Goal: Information Seeking & Learning: Learn about a topic

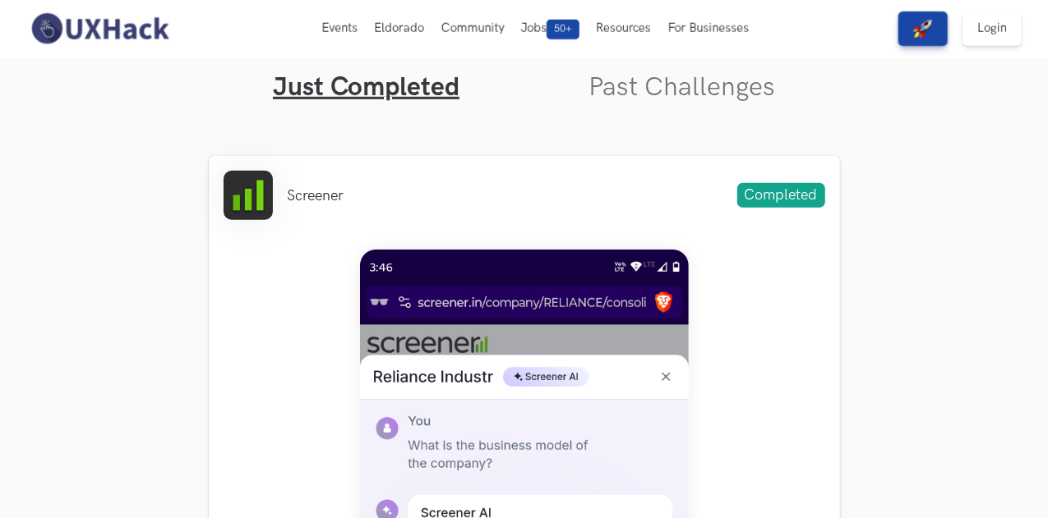
scroll to position [528, 0]
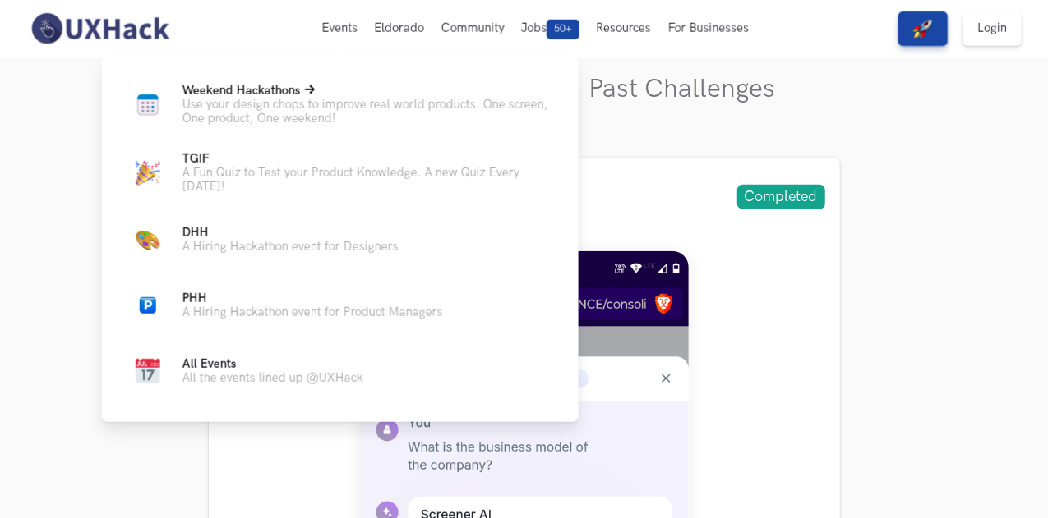
click at [294, 103] on p "Use your design chops to improve real world products. One screen, One product, …" at bounding box center [367, 112] width 370 height 28
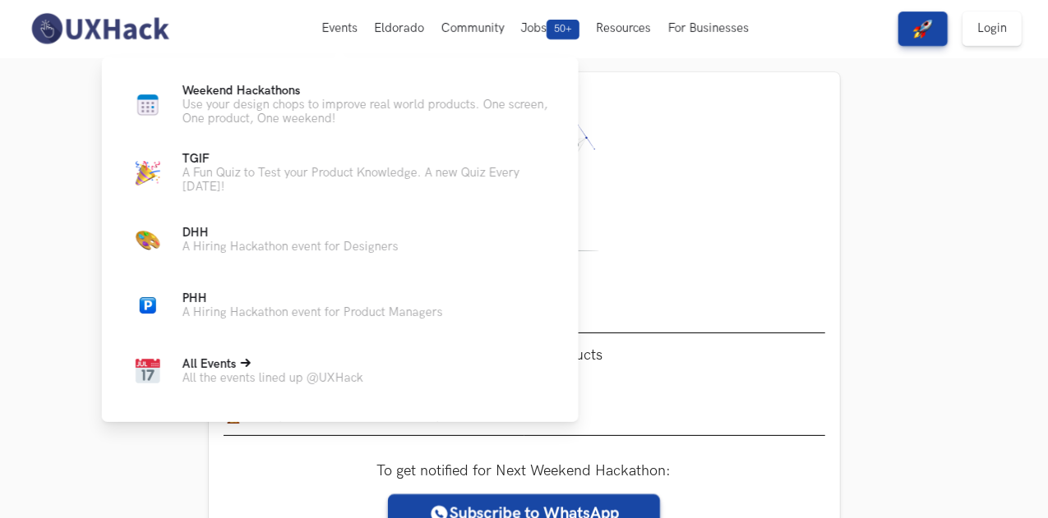
click at [249, 368] on icon at bounding box center [246, 363] width 10 height 10
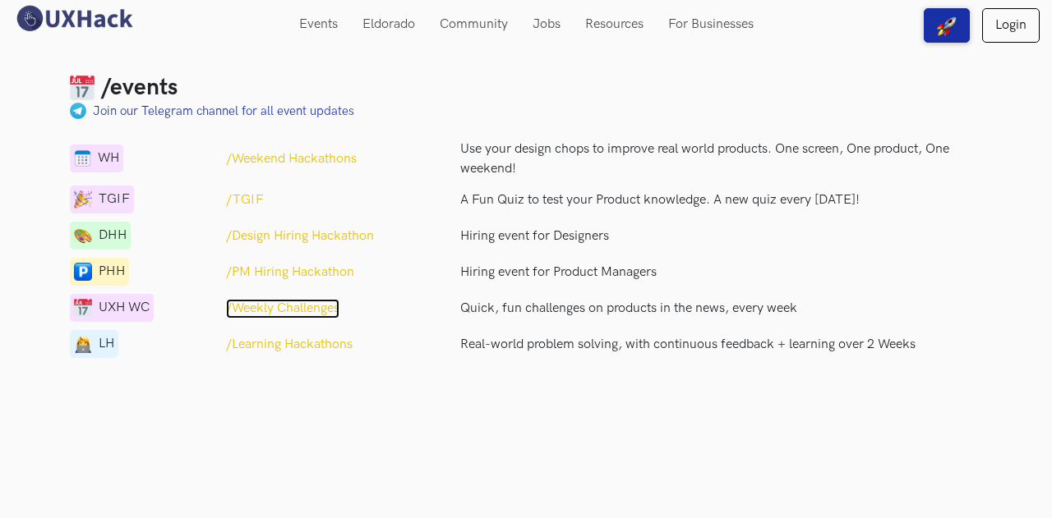
click at [315, 308] on p "/Weekly Challenges" at bounding box center [282, 309] width 113 height 20
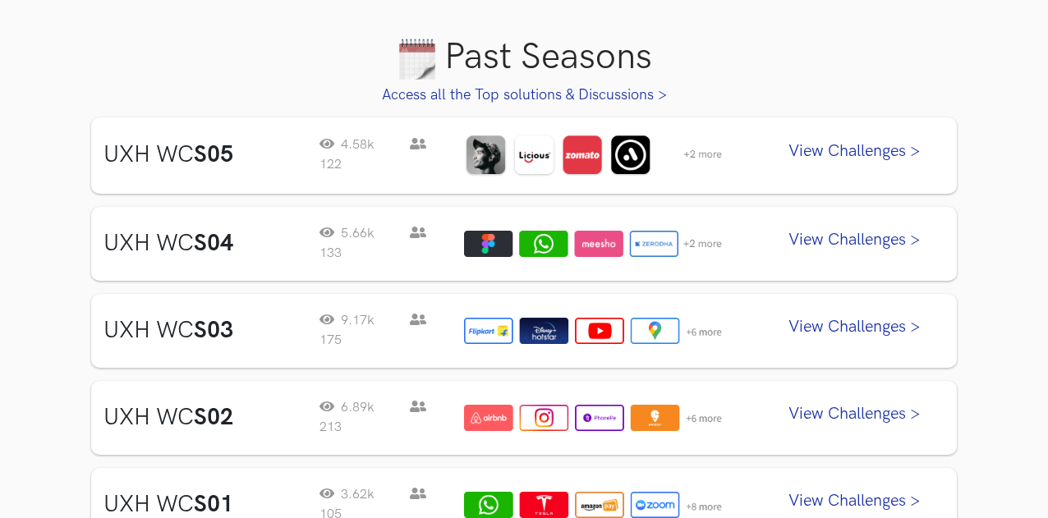
scroll to position [838, 0]
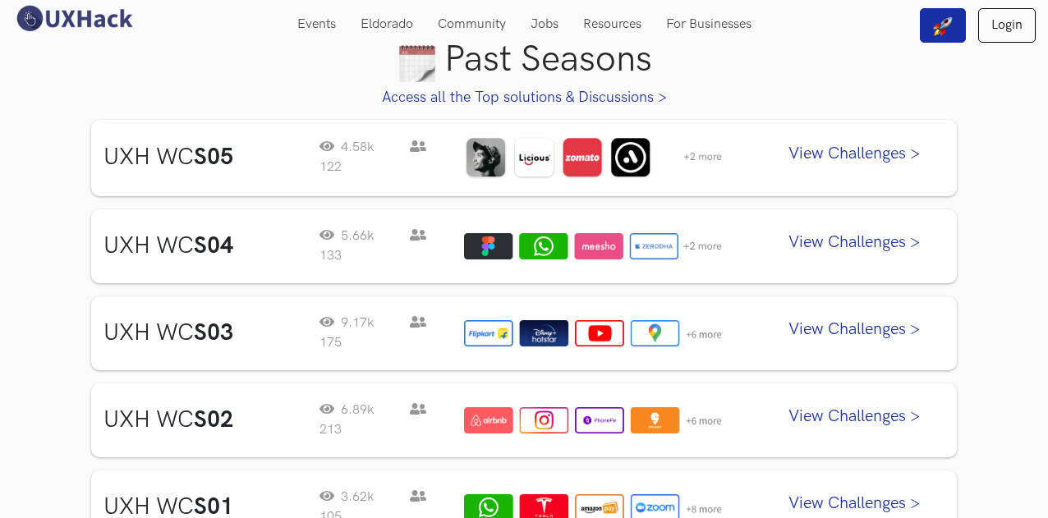
click at [854, 150] on link "View Challenges >" at bounding box center [854, 157] width 181 height 41
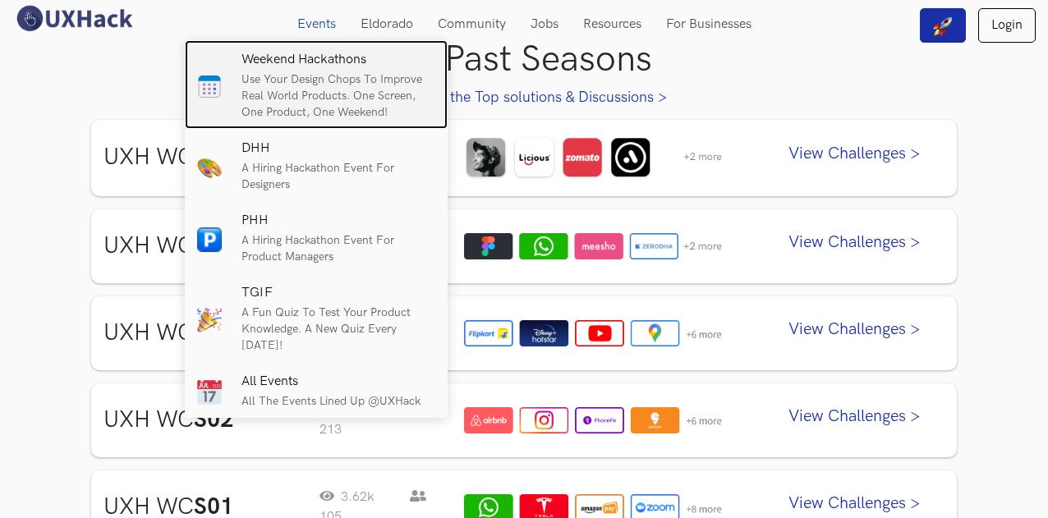
click at [309, 67] on h6 "Weekend Hackathons" at bounding box center [339, 60] width 194 height 15
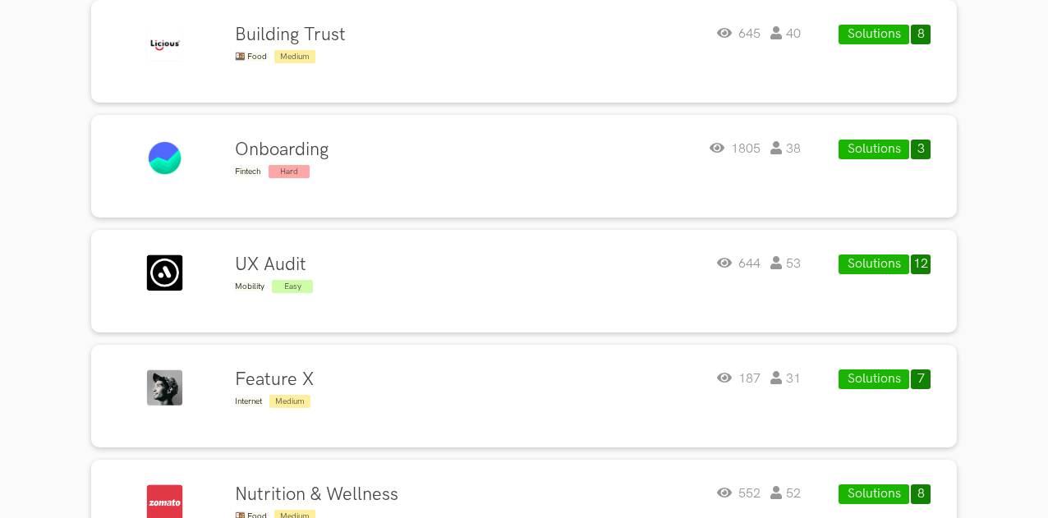
scroll to position [661, 0]
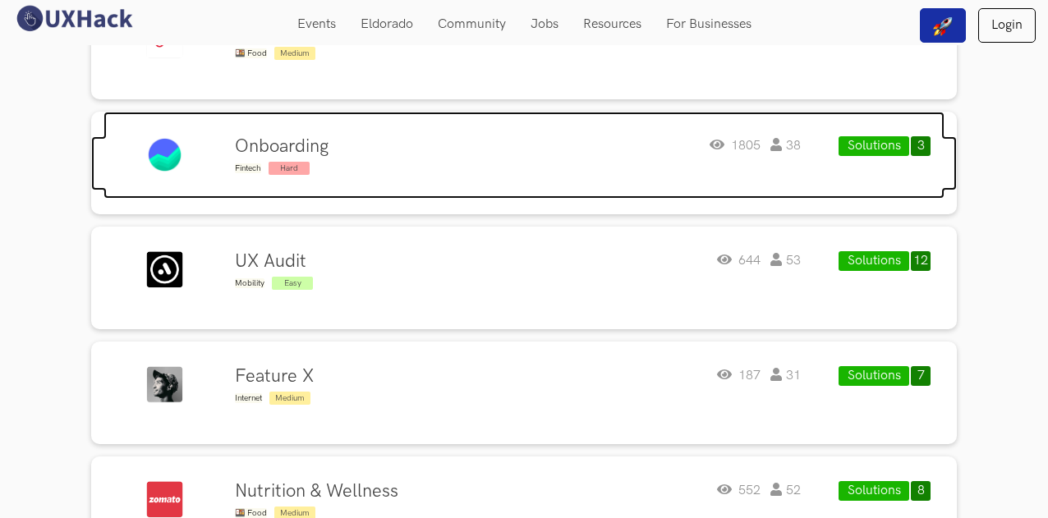
click at [363, 161] on div "Onboarding Fintech Hard 1805 38" at bounding box center [517, 156] width 565 height 41
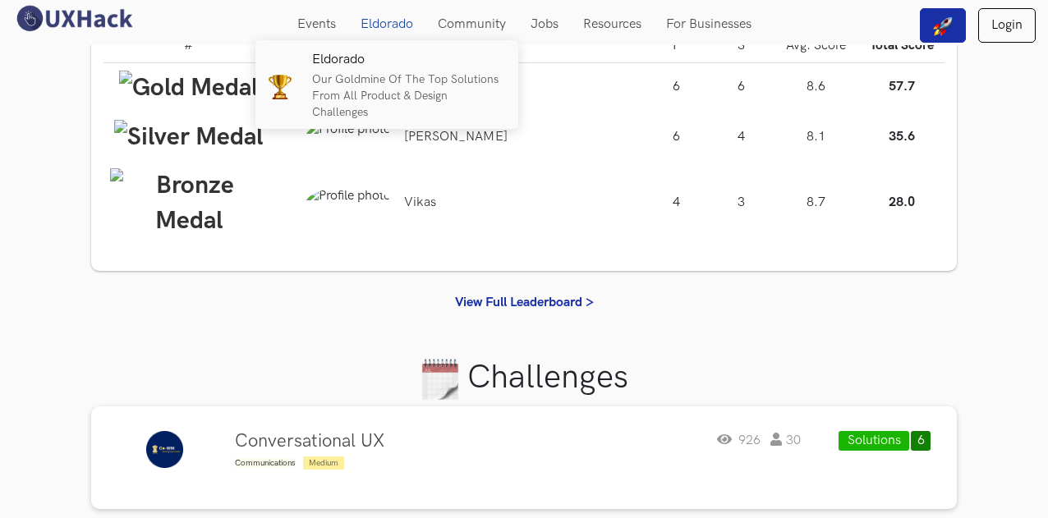
scroll to position [0, 0]
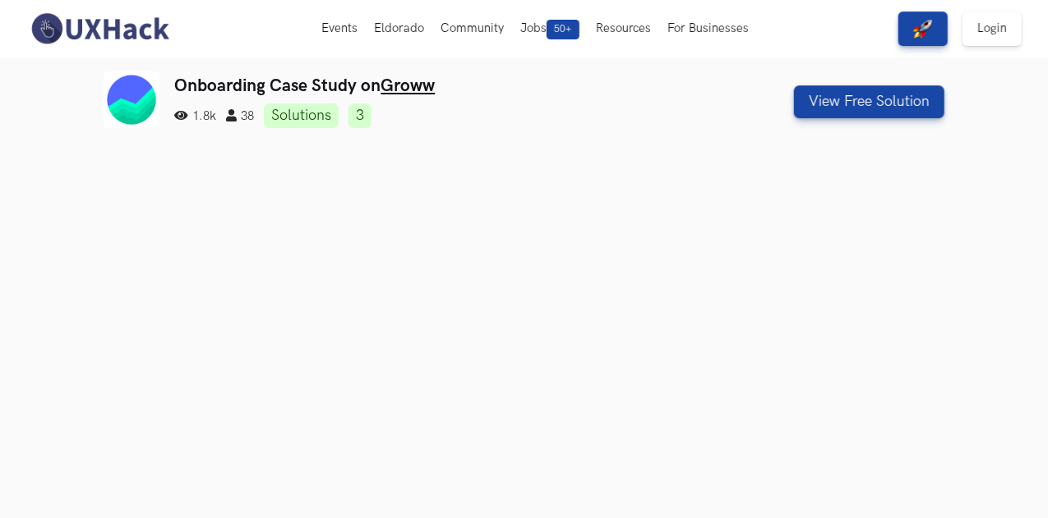
scroll to position [424, 0]
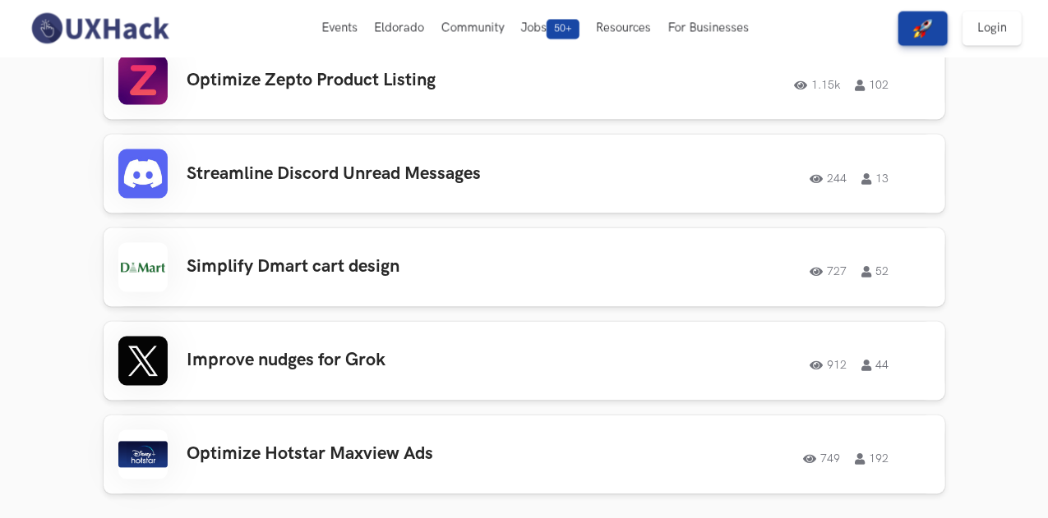
scroll to position [1352, 0]
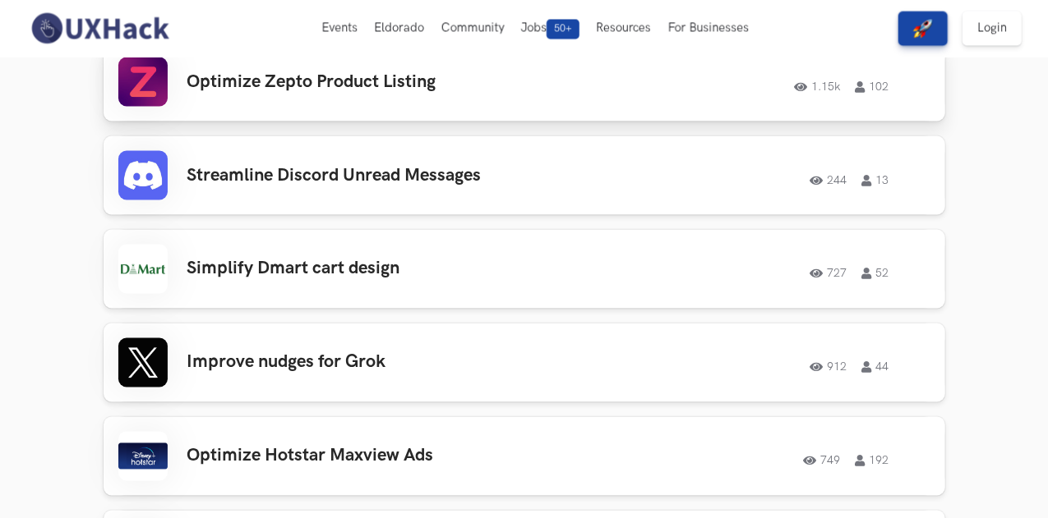
click at [501, 107] on div "Optimize Zepto Product Listing 1.15k 102 1.15k 102" at bounding box center [524, 82] width 812 height 49
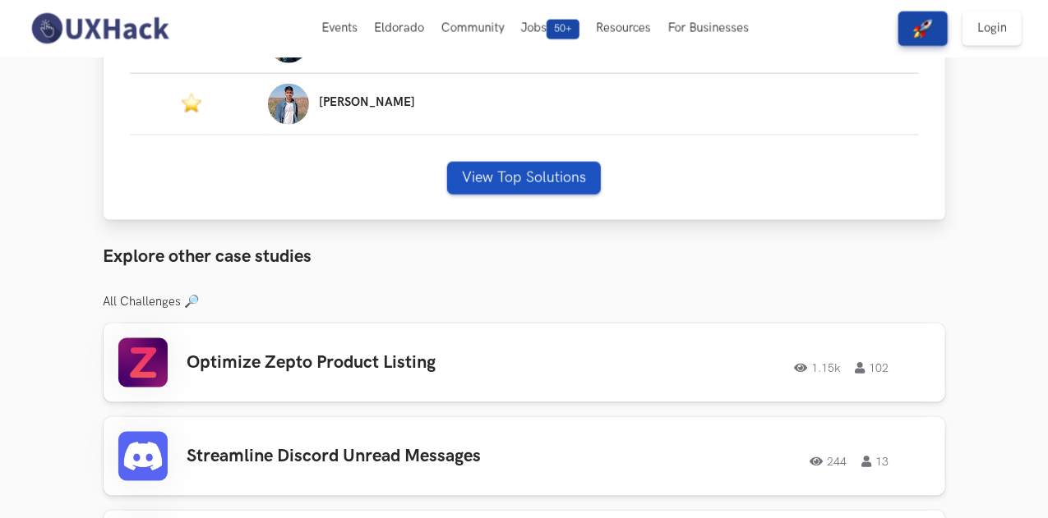
scroll to position [1085, 0]
click at [550, 164] on button "View Top Solutions" at bounding box center [524, 179] width 154 height 33
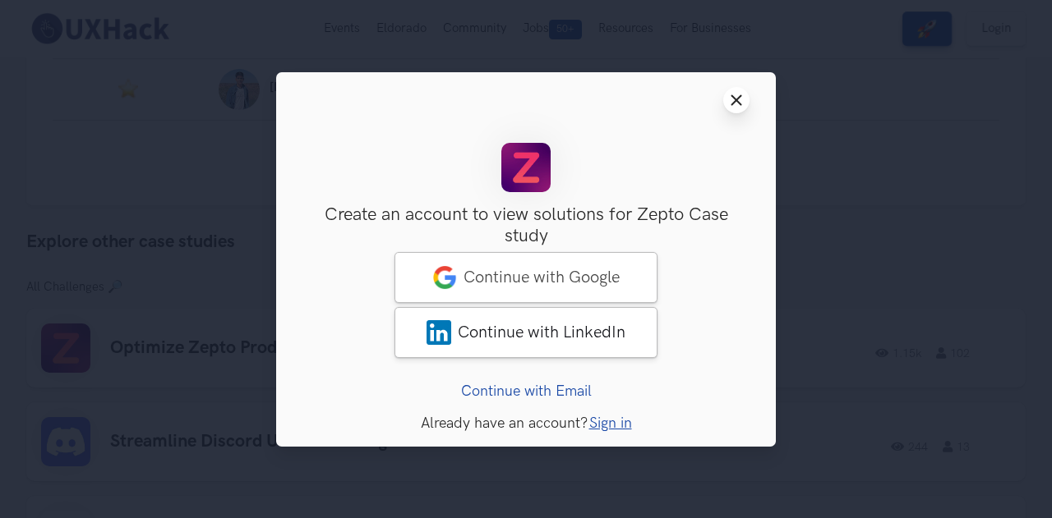
click at [732, 99] on icon "Close modal window" at bounding box center [736, 100] width 13 height 13
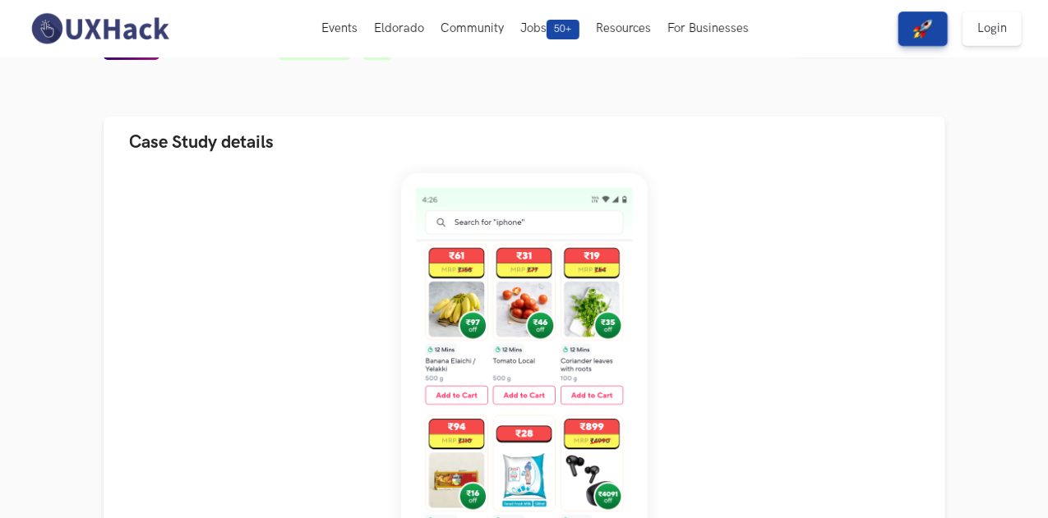
scroll to position [0, 0]
